Goal: Find specific page/section: Find specific page/section

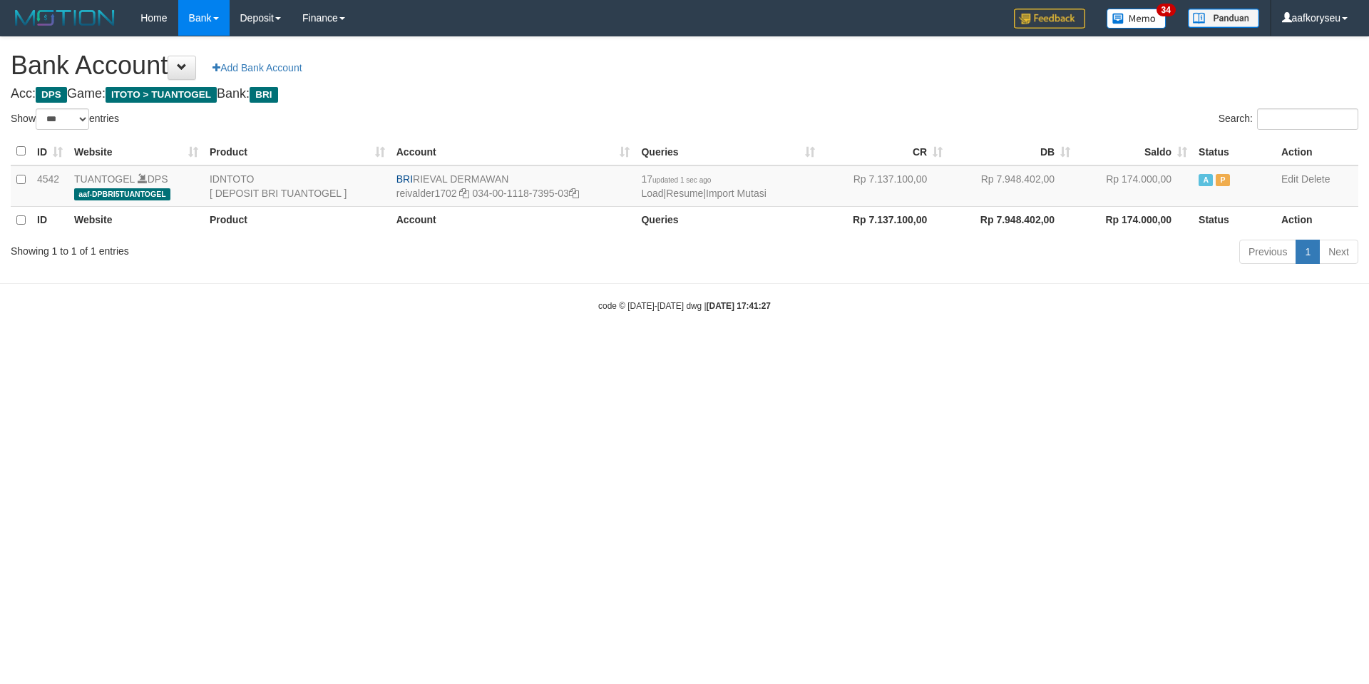
select select "***"
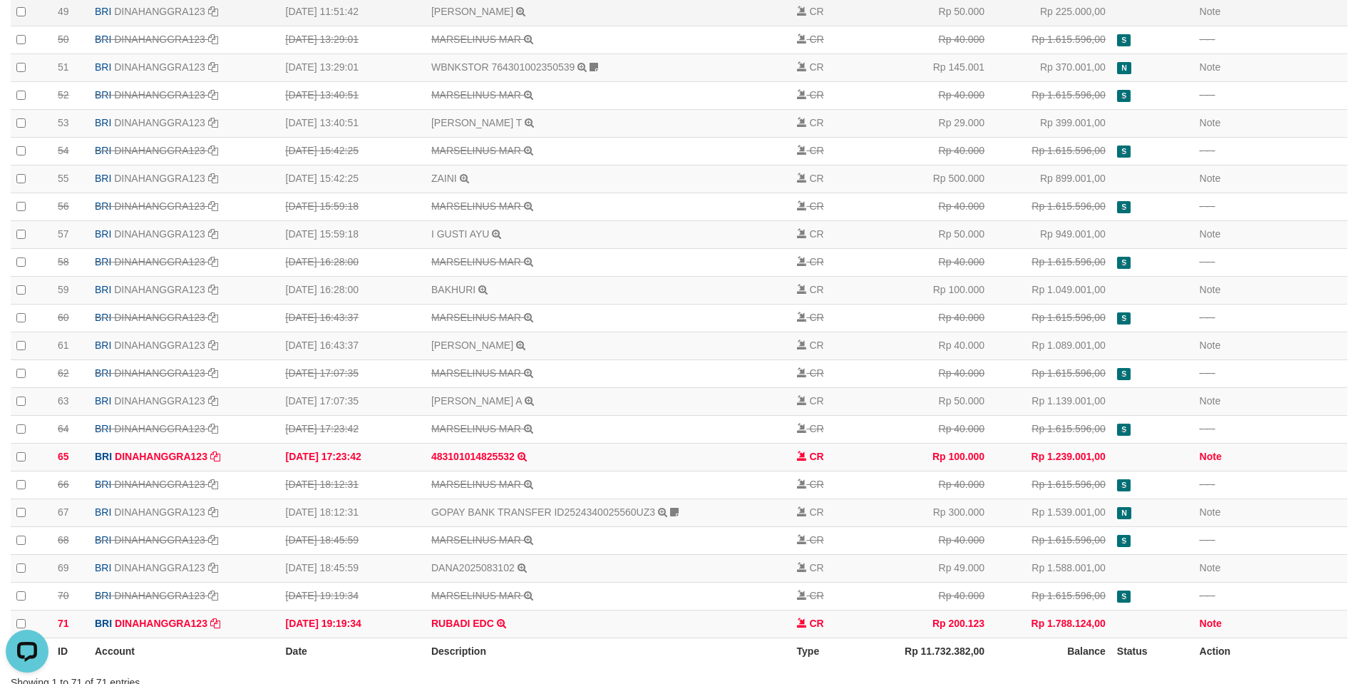
scroll to position [1611, 0]
